Goal: Task Accomplishment & Management: Use online tool/utility

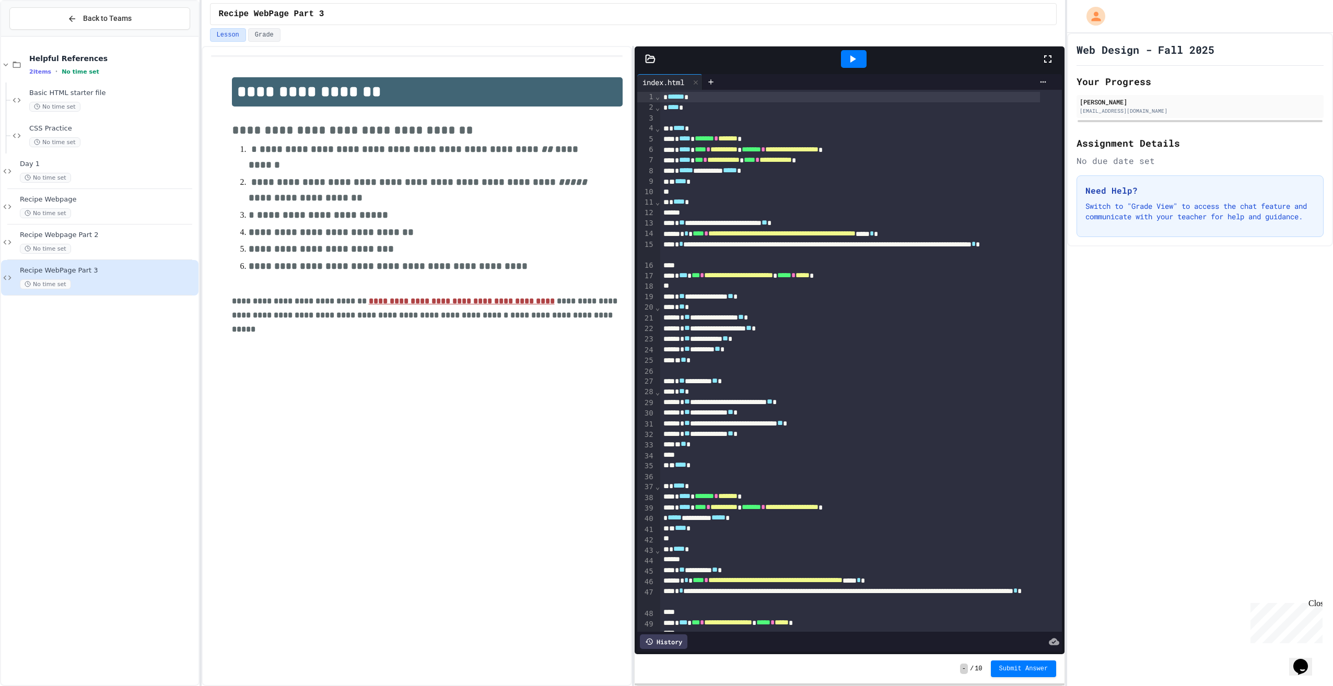
click at [80, 276] on div "Recipe WebPage Part 3 No time set" at bounding box center [108, 277] width 177 height 23
click at [856, 65] on div at bounding box center [854, 59] width 26 height 18
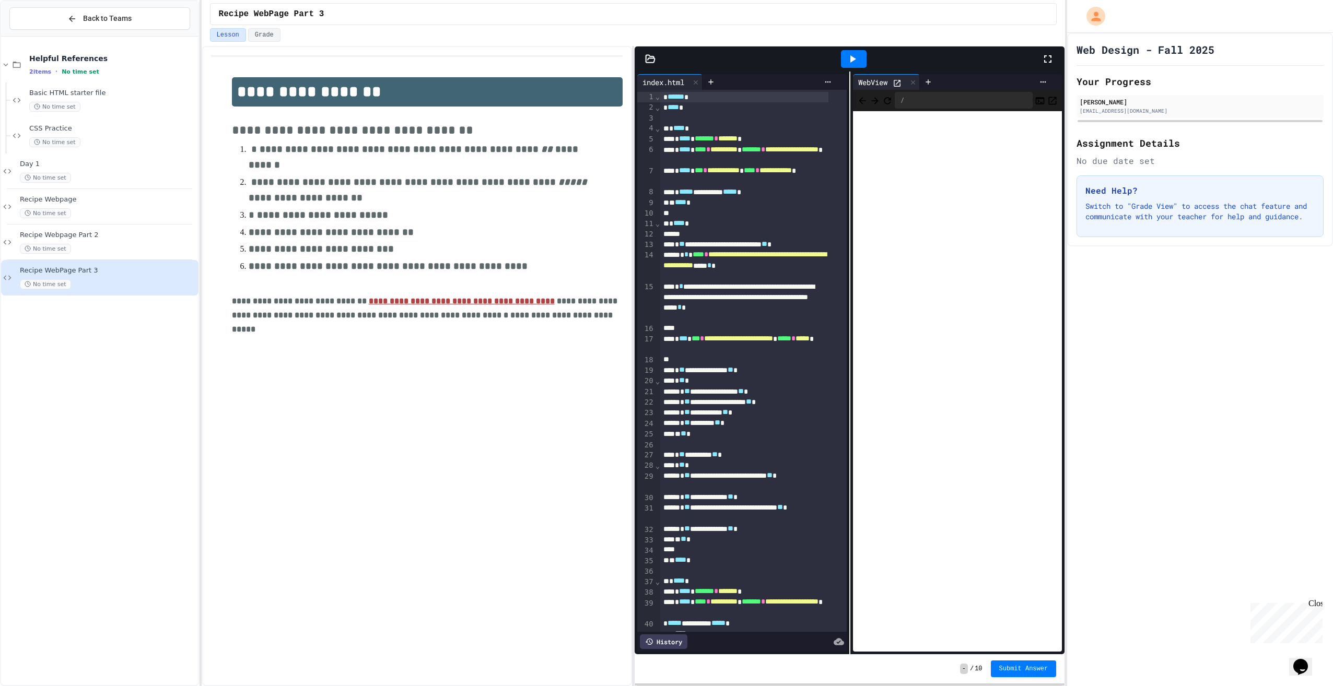
click at [1043, 62] on icon at bounding box center [1048, 59] width 13 height 13
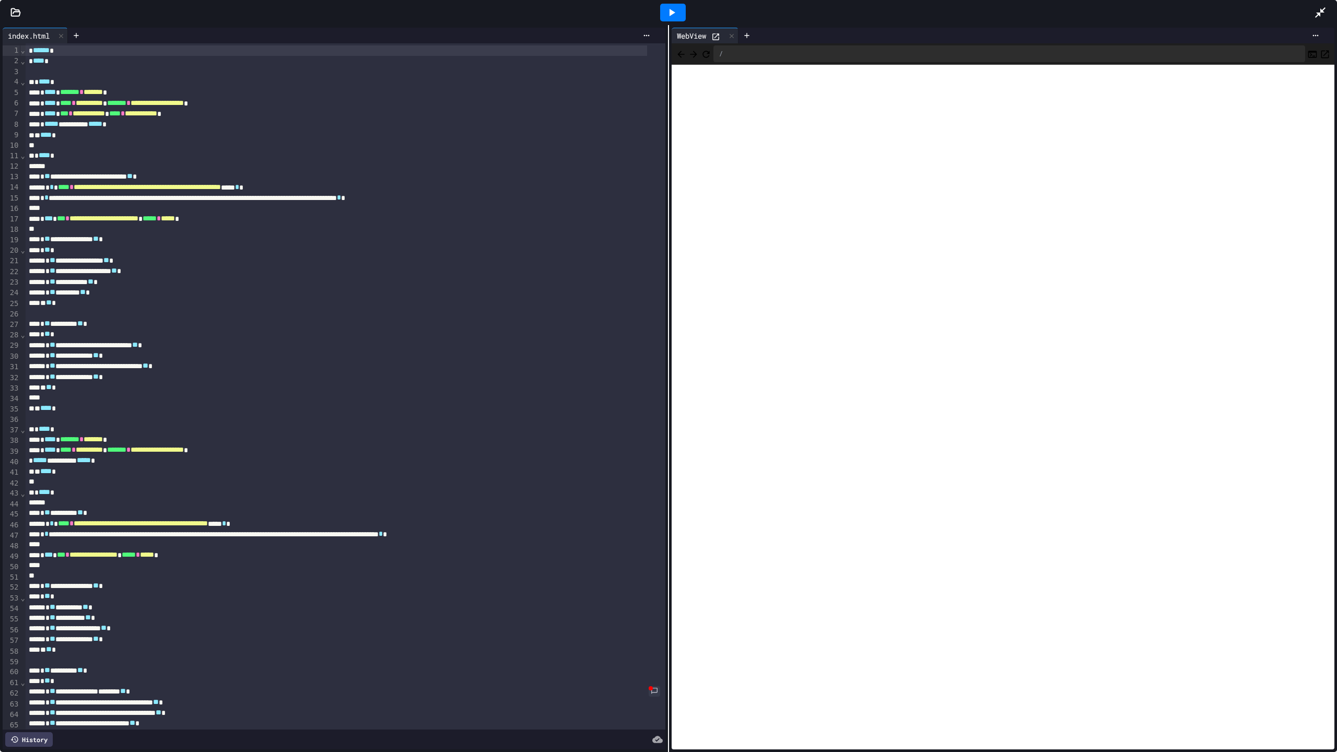
click at [17, 14] on icon at bounding box center [15, 12] width 10 height 10
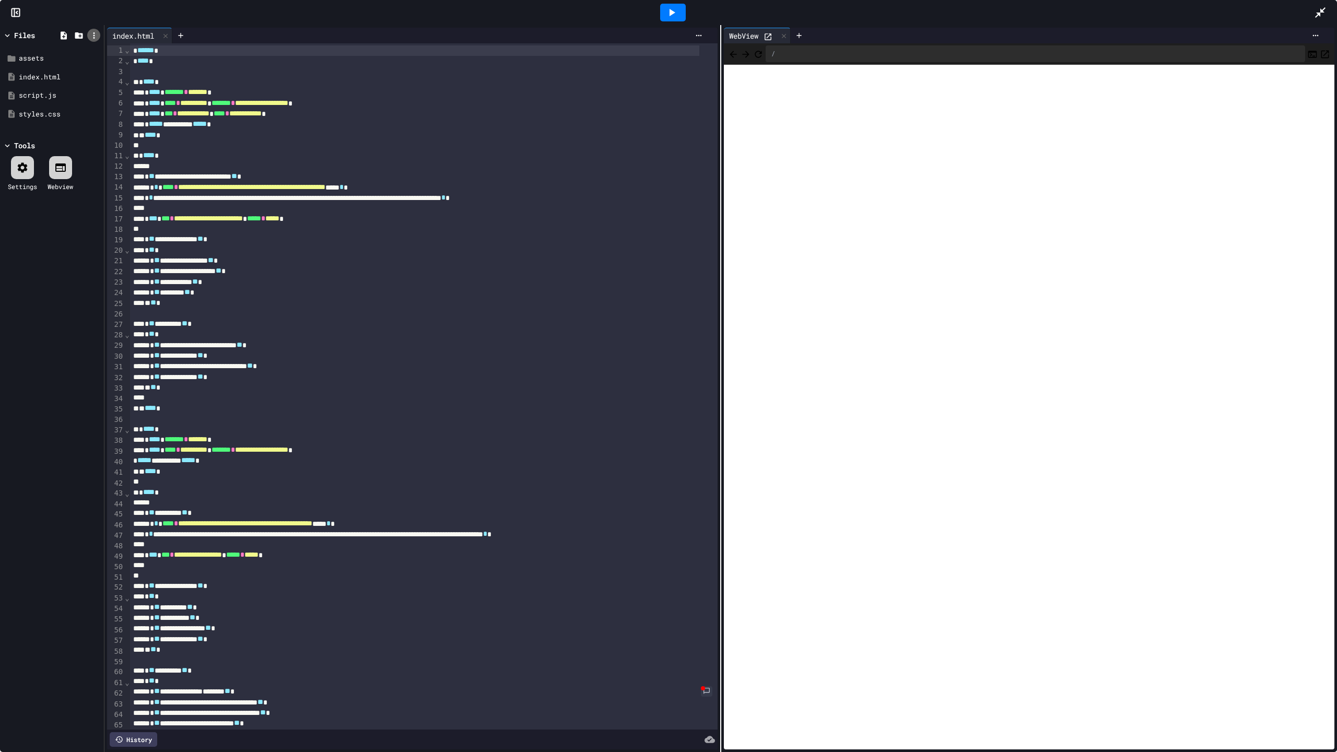
click at [98, 35] on icon at bounding box center [93, 35] width 9 height 9
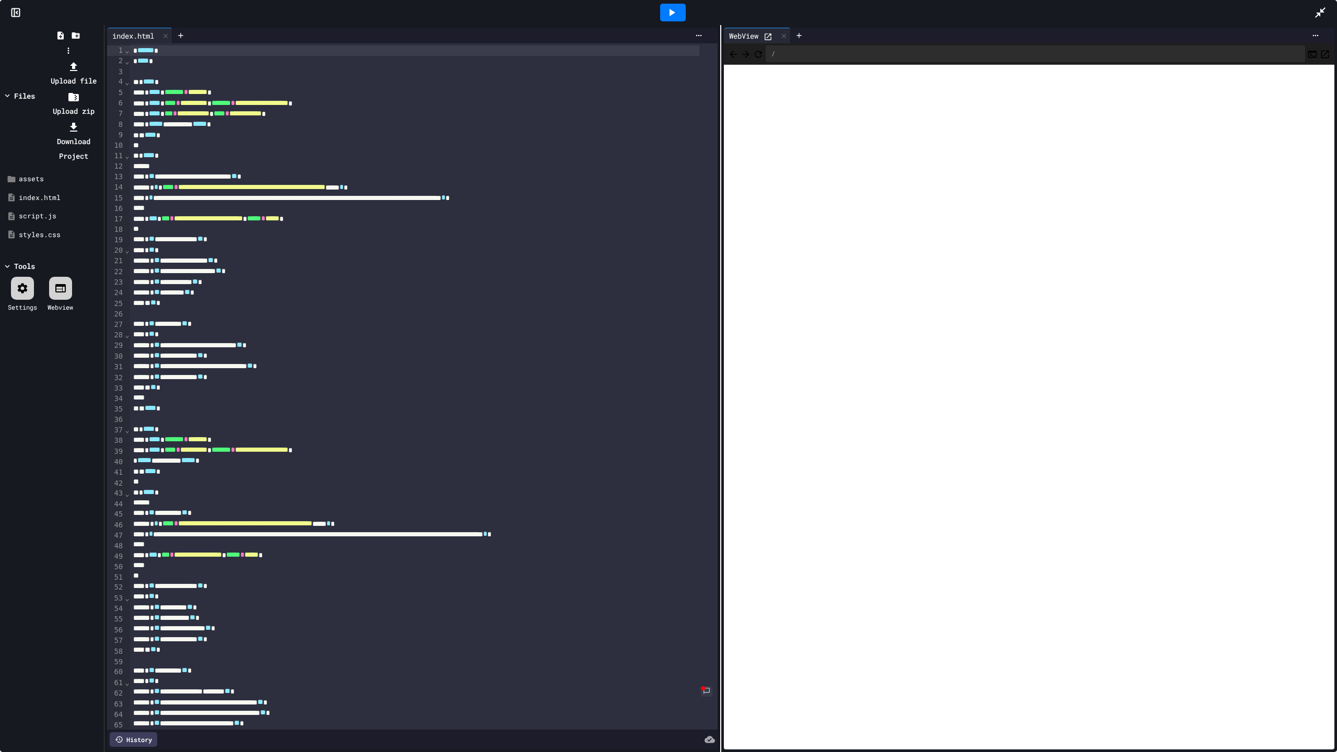
click at [101, 61] on li "Upload file" at bounding box center [73, 73] width 56 height 29
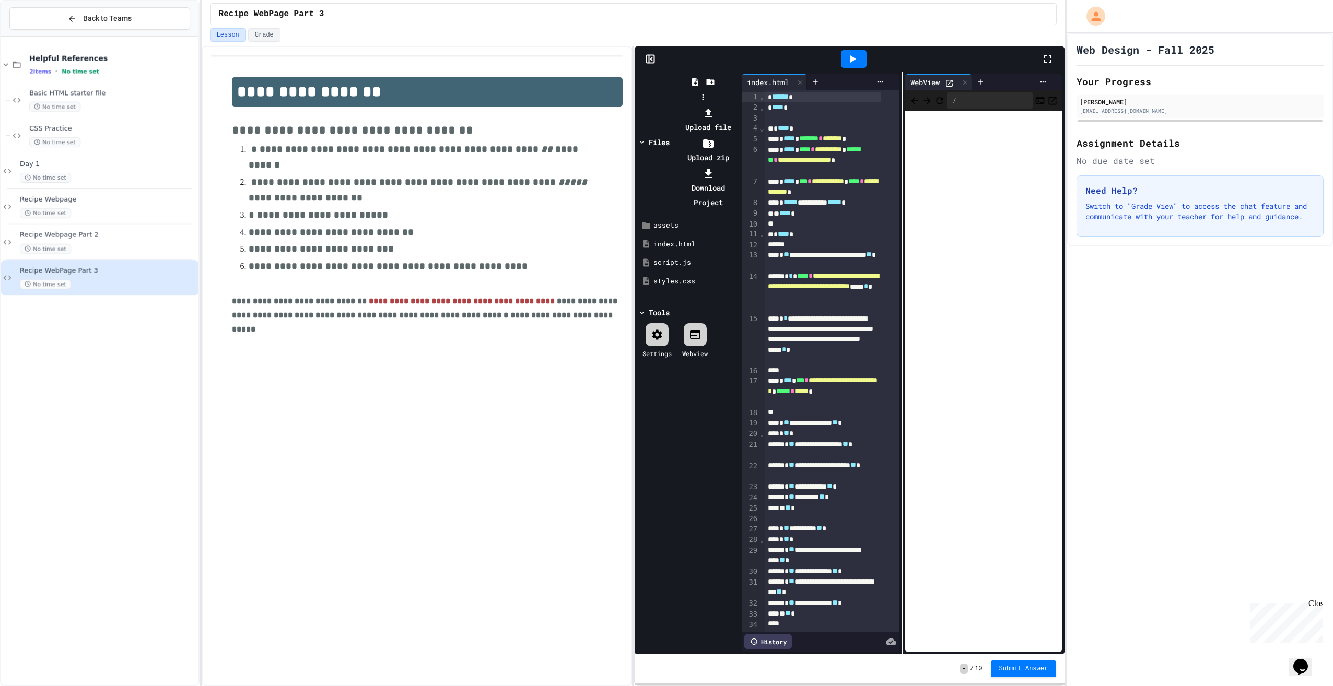
click at [736, 166] on div at bounding box center [708, 173] width 56 height 15
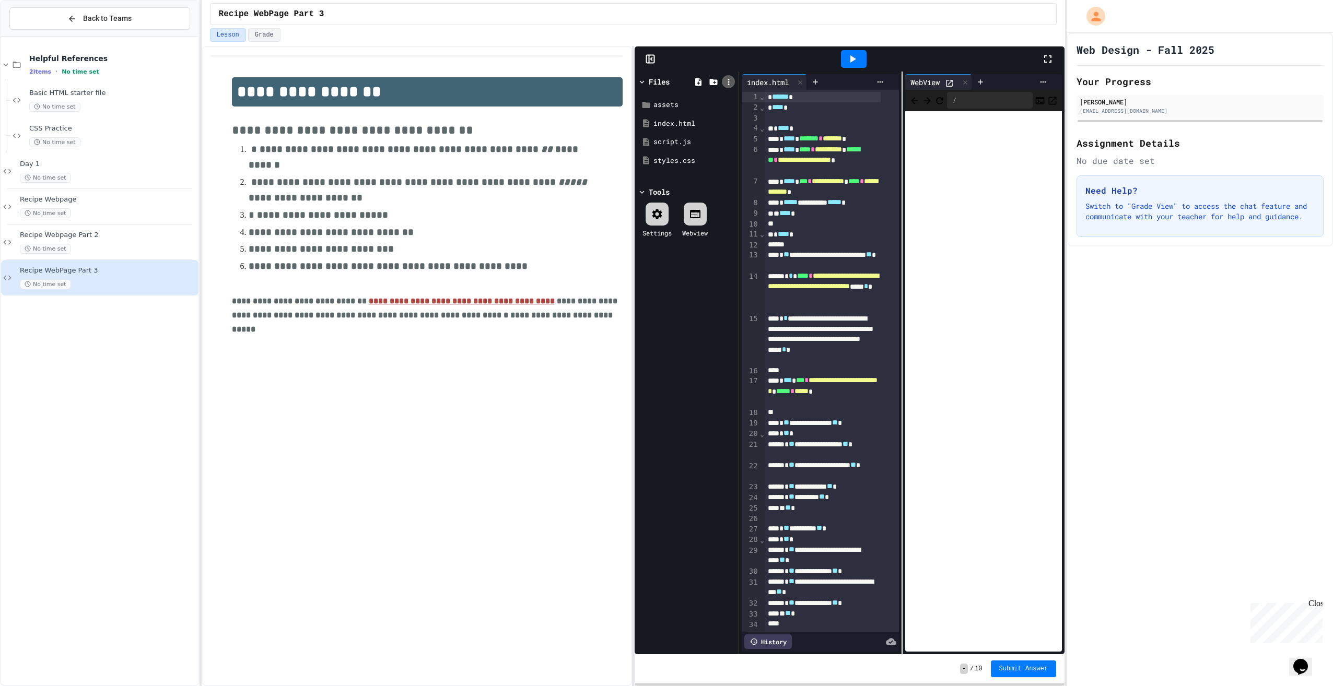
click at [723, 80] on div at bounding box center [728, 81] width 13 height 13
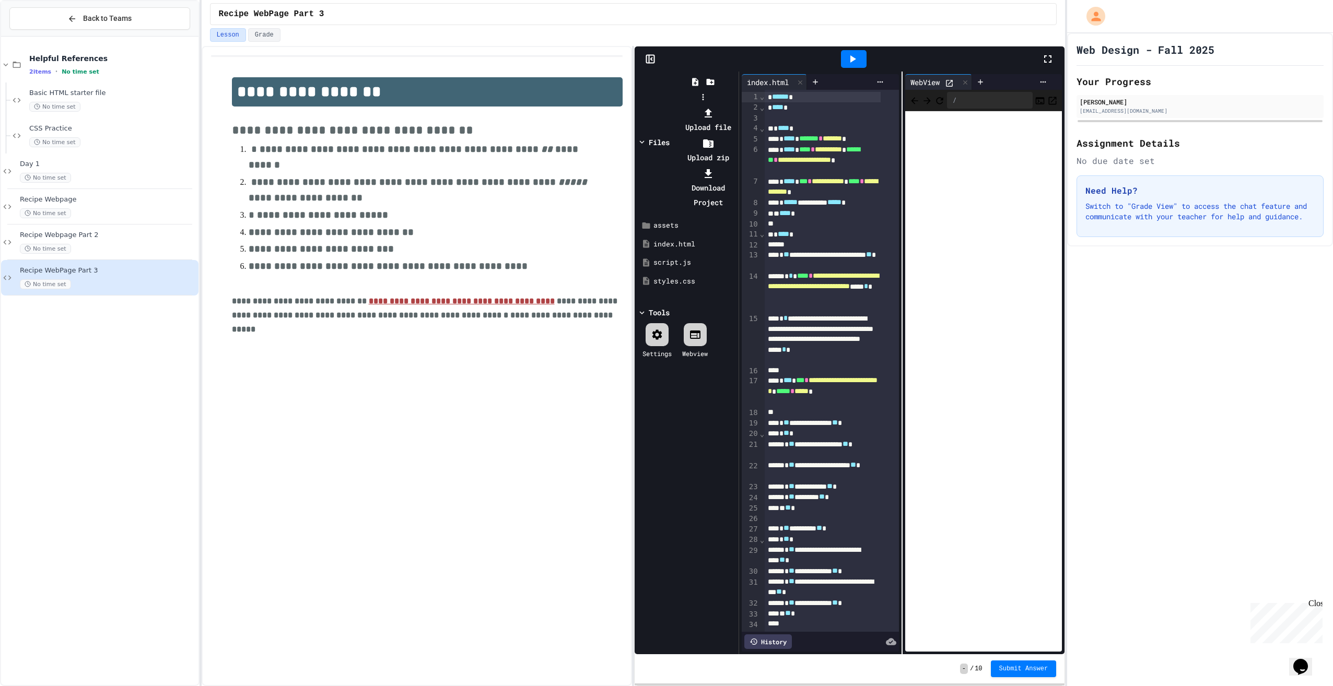
click at [736, 166] on li "Download Project" at bounding box center [708, 188] width 56 height 44
